Goal: Transaction & Acquisition: Purchase product/service

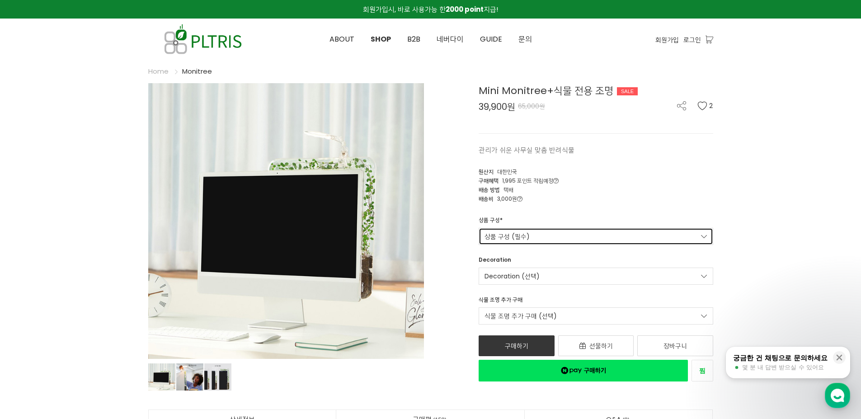
click at [511, 240] on link "상품 구성 (필수)" at bounding box center [596, 236] width 235 height 17
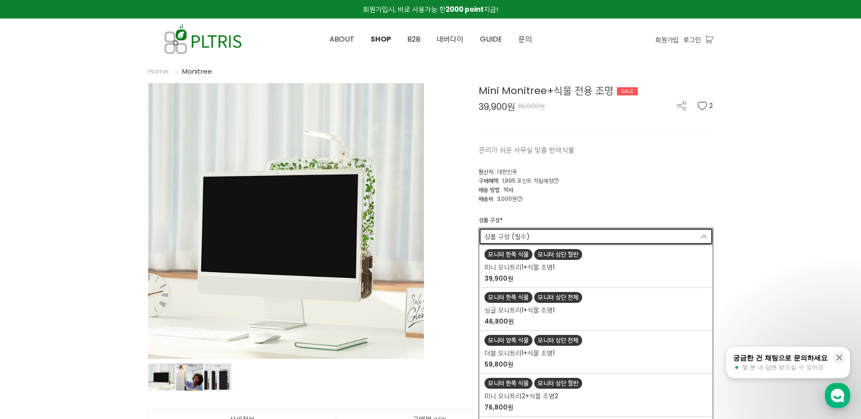
click at [511, 237] on link "상품 구성 (필수)" at bounding box center [596, 236] width 235 height 17
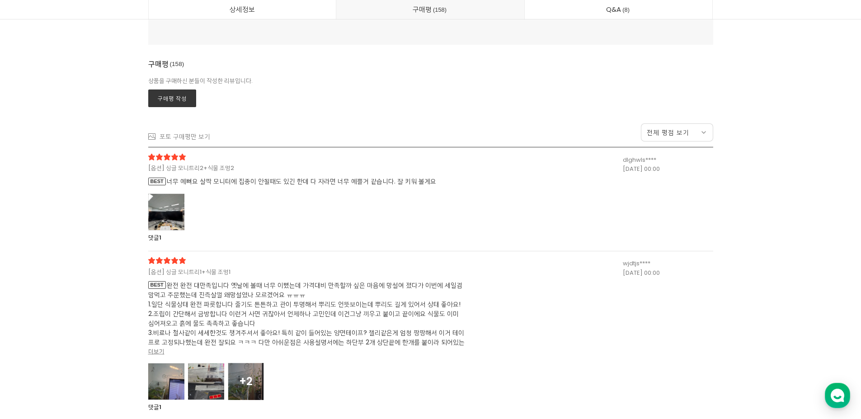
scroll to position [24475, 0]
click at [166, 218] on div at bounding box center [166, 211] width 36 height 37
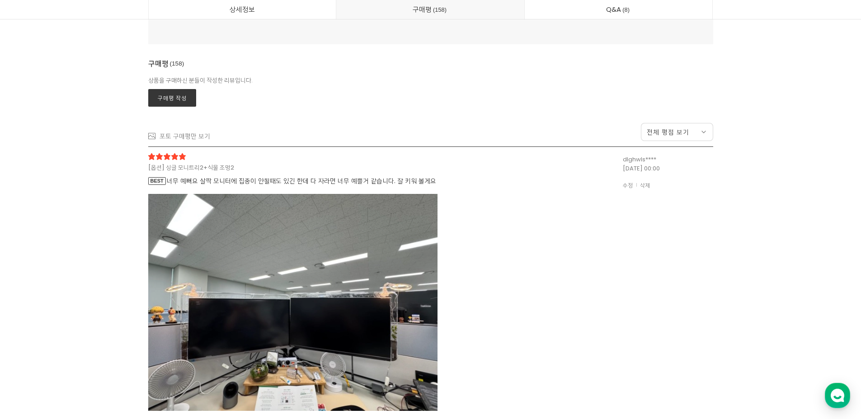
click at [166, 218] on img at bounding box center [292, 302] width 289 height 217
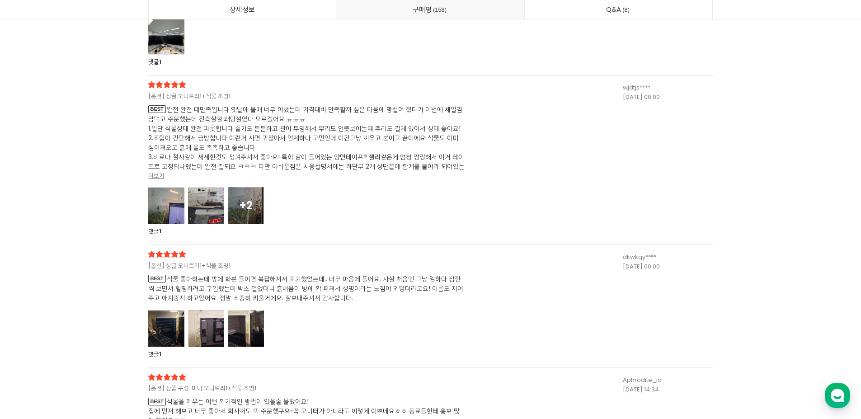
scroll to position [24655, 0]
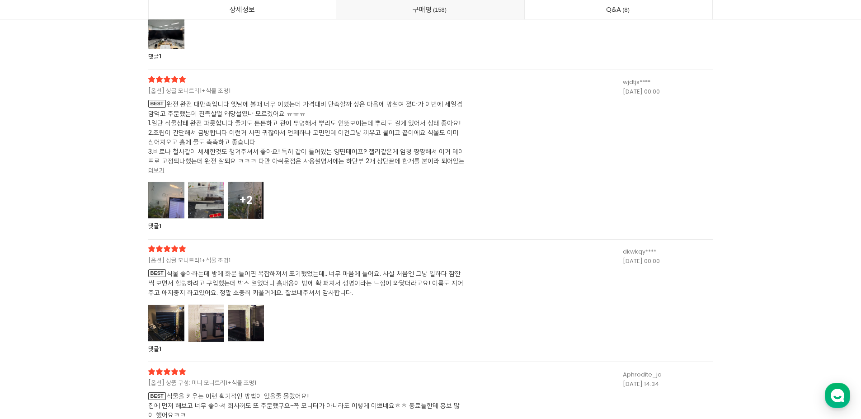
click at [175, 205] on div at bounding box center [166, 200] width 36 height 37
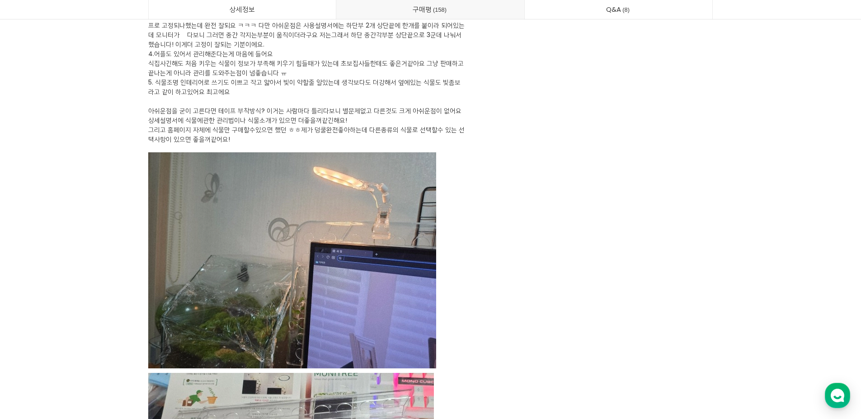
scroll to position [24882, 0]
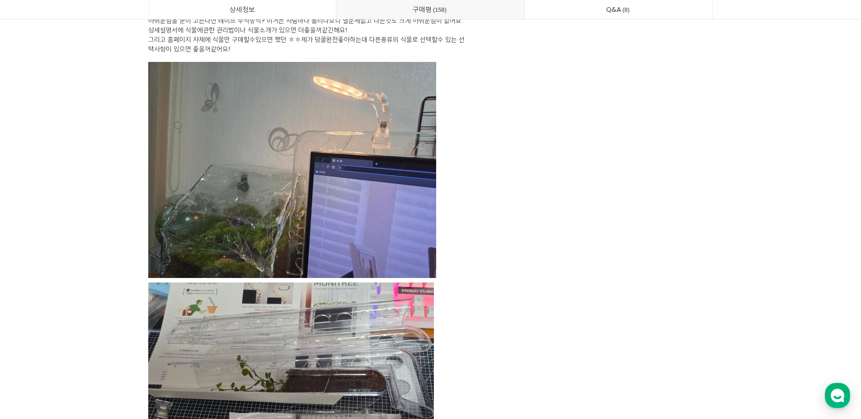
click at [175, 205] on img at bounding box center [292, 170] width 288 height 216
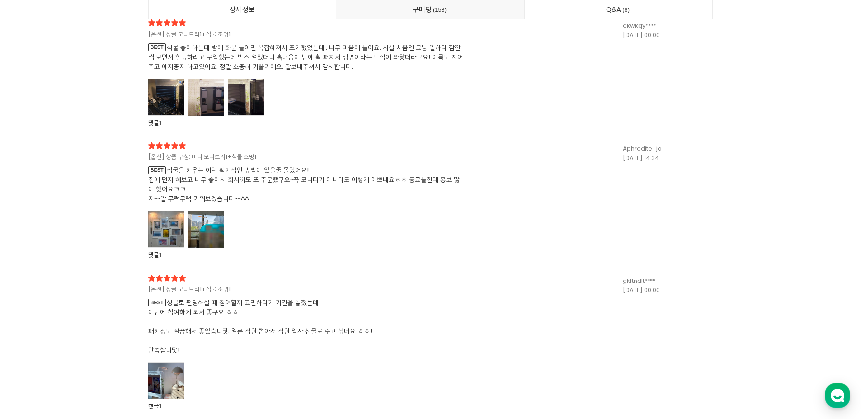
click at [210, 91] on div at bounding box center [206, 97] width 36 height 37
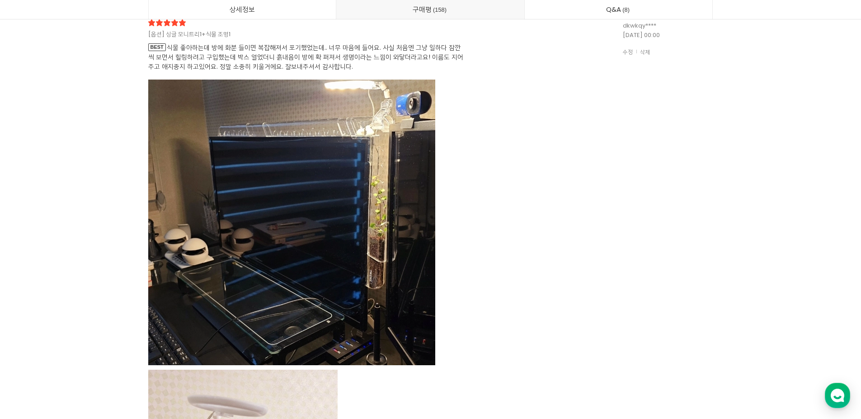
click at [227, 119] on img at bounding box center [291, 223] width 287 height 286
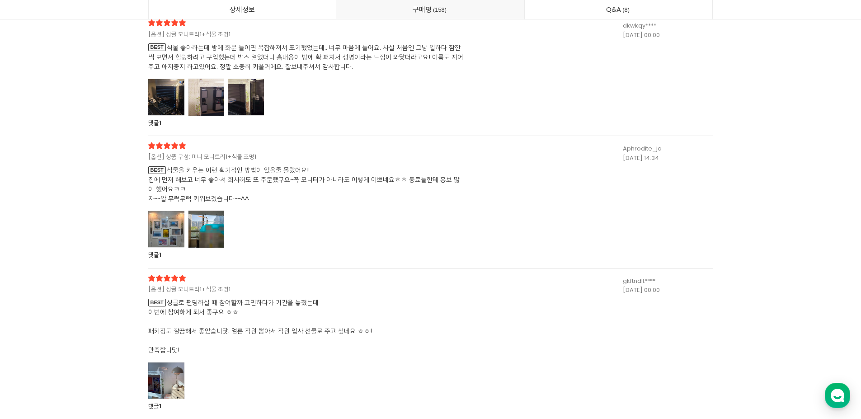
click at [264, 100] on div at bounding box center [306, 97] width 317 height 36
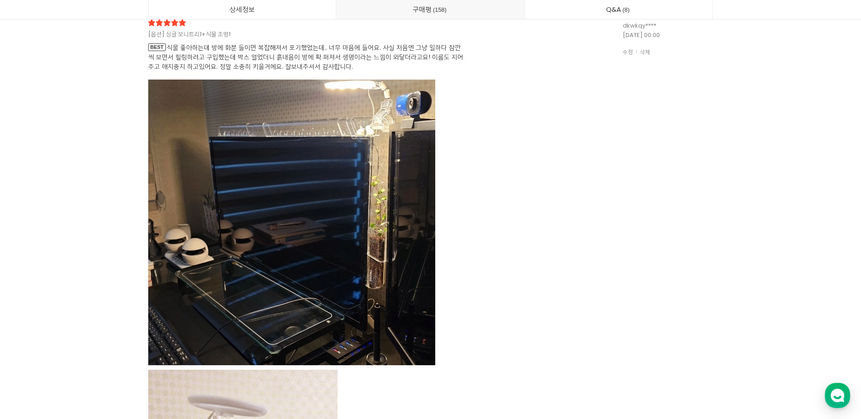
click at [264, 100] on img at bounding box center [291, 223] width 287 height 286
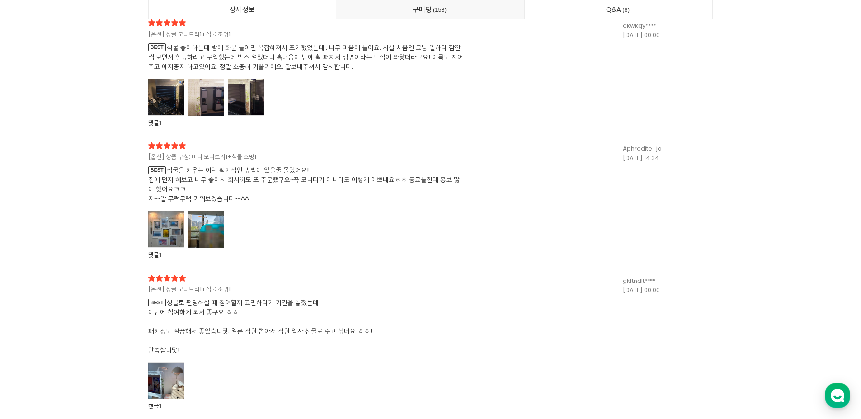
click at [180, 236] on div at bounding box center [166, 229] width 36 height 37
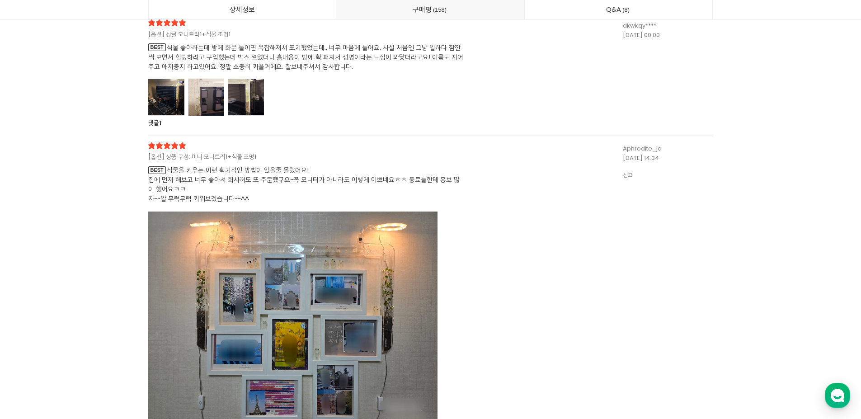
click at [180, 236] on img at bounding box center [292, 320] width 289 height 217
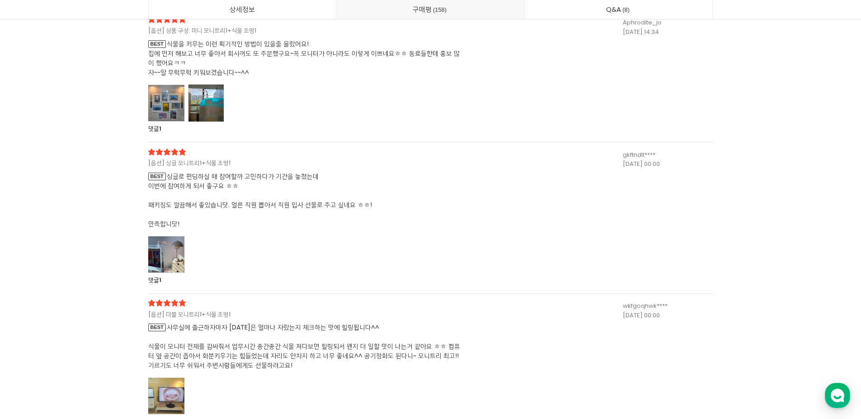
scroll to position [25017, 0]
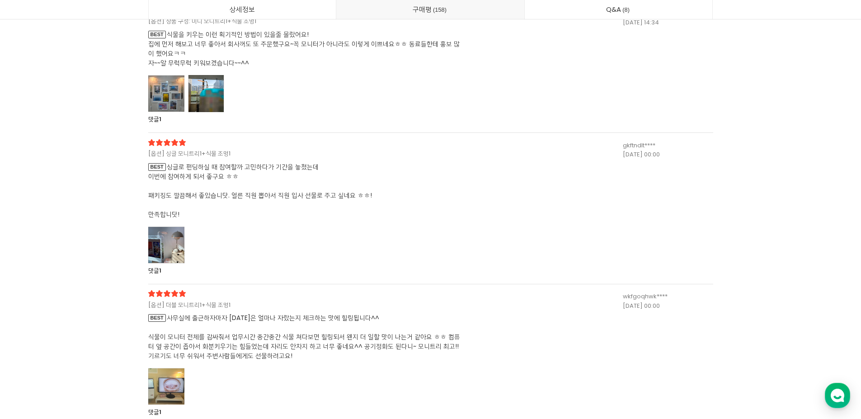
click at [180, 236] on div at bounding box center [166, 245] width 36 height 37
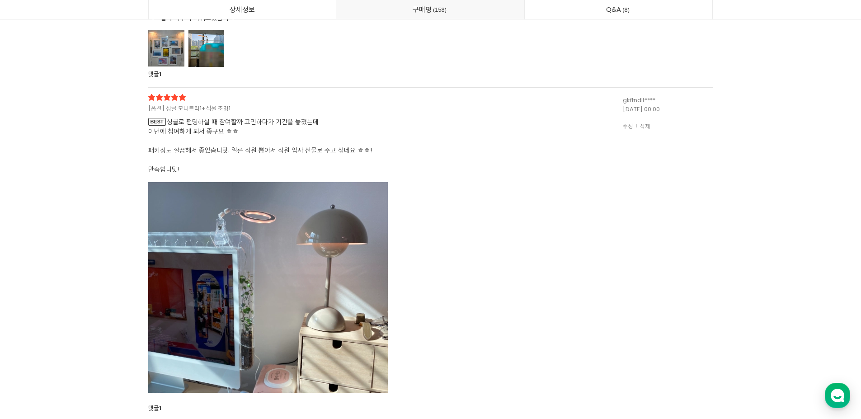
click at [180, 236] on img at bounding box center [268, 287] width 240 height 211
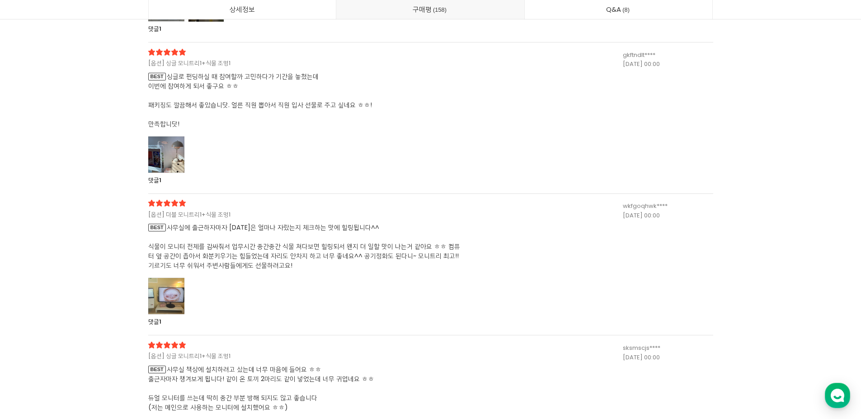
scroll to position [25198, 0]
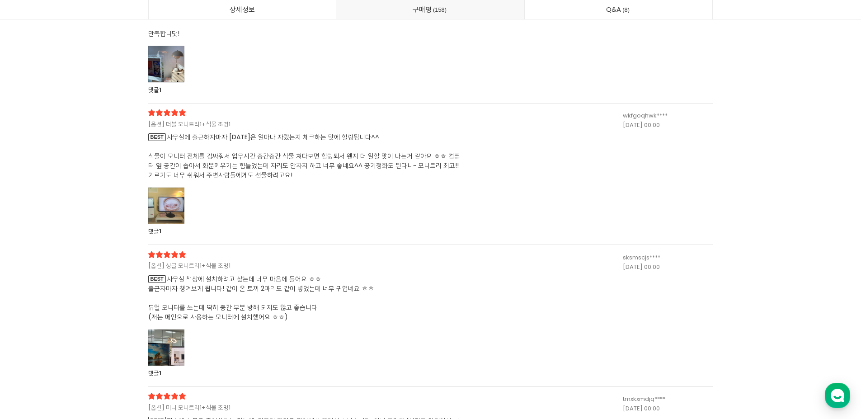
click at [163, 185] on div "[옵션] 더블 모니트리1+식물 조명1 BEST 사무실에 출근하자마자 [DATE]은 얼마나 자랐는지 체크하는 맛에 힐링됩니다^^ 식물이 모니터 …" at bounding box center [385, 172] width 475 height 127
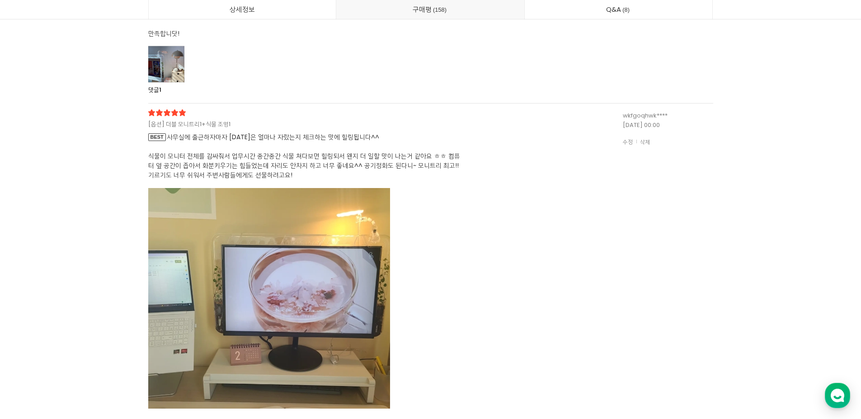
click at [250, 171] on span "BEST 사무실에 출근하자마자 [DATE]은 얼마나 자랐는지 체크하는 맛에 힐링됩니다^^ 식물이 모니터 전체를 감싸줘서 업무시간 중간중간 식물…" at bounding box center [306, 156] width 317 height 47
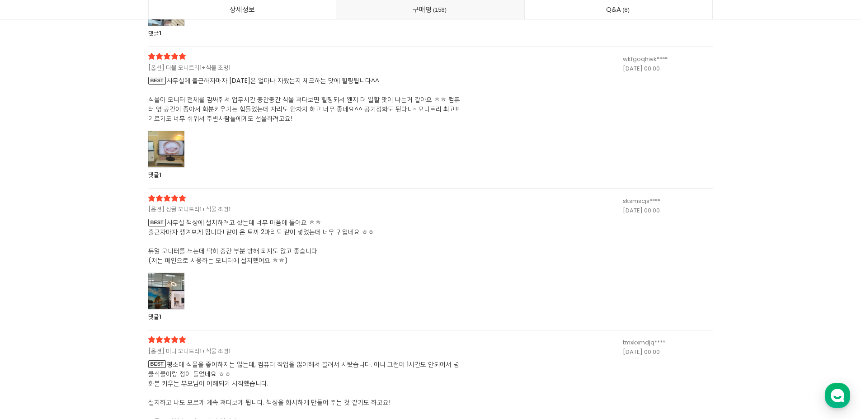
scroll to position [25289, 0]
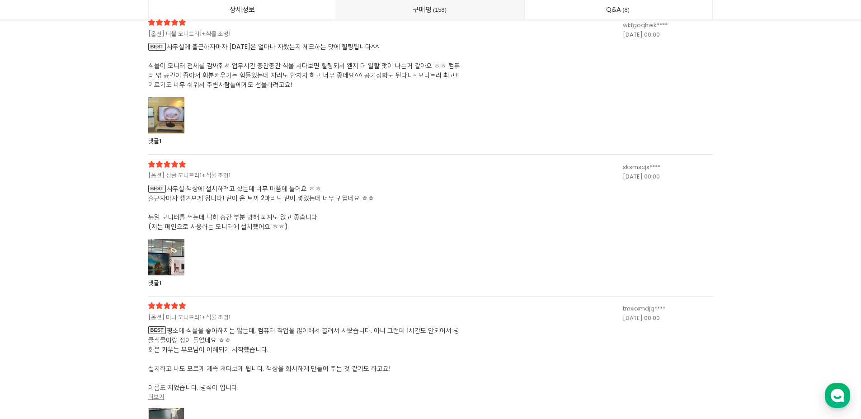
click at [178, 249] on div at bounding box center [166, 257] width 36 height 37
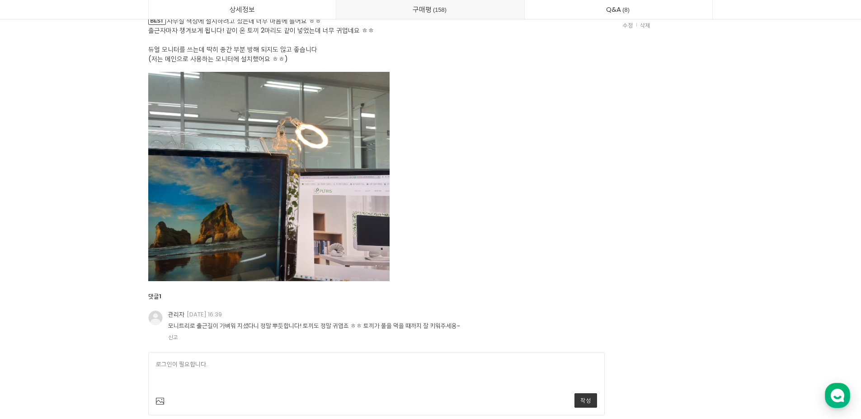
scroll to position [25469, 0]
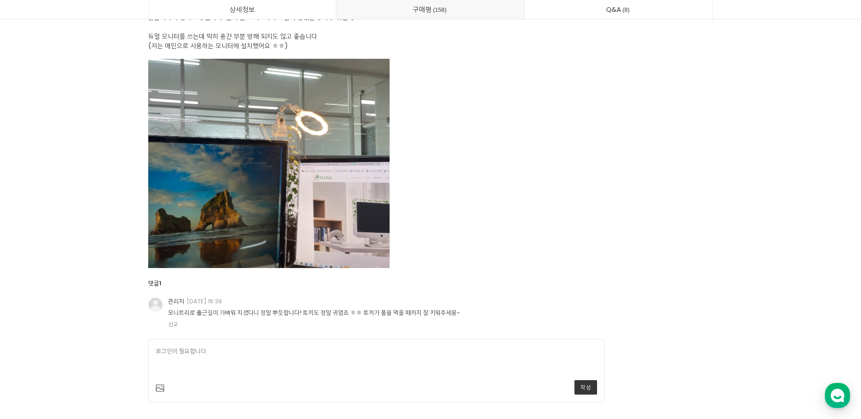
click at [215, 221] on img at bounding box center [268, 163] width 241 height 209
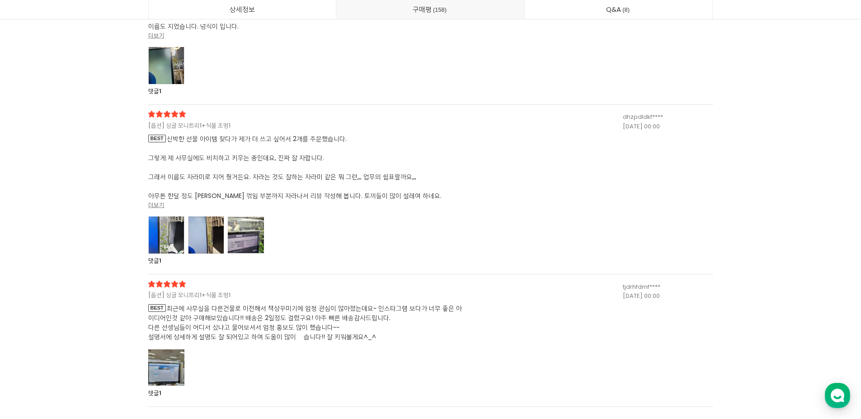
scroll to position [25650, 0]
click at [233, 229] on div at bounding box center [246, 234] width 36 height 37
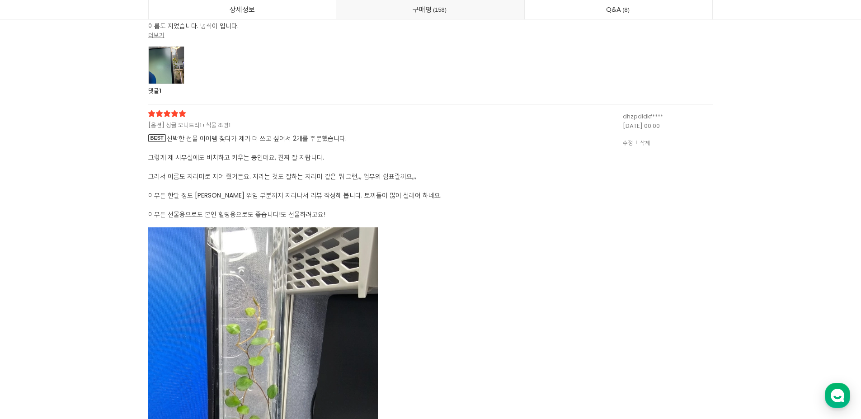
click at [233, 229] on img at bounding box center [263, 380] width 230 height 306
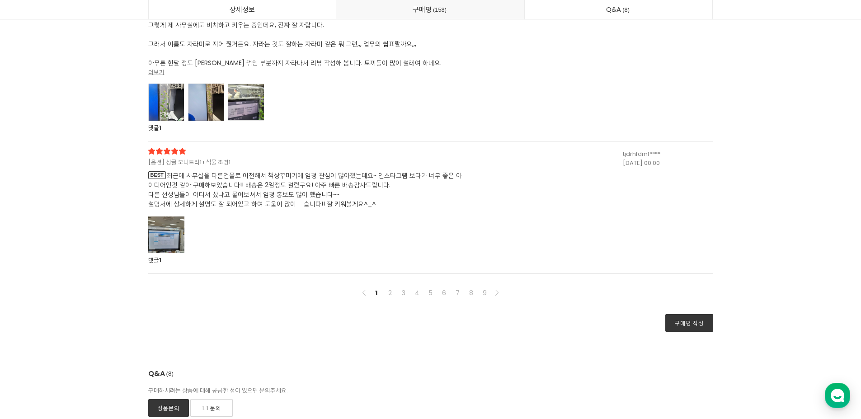
scroll to position [25786, 0]
